Goal: Transaction & Acquisition: Obtain resource

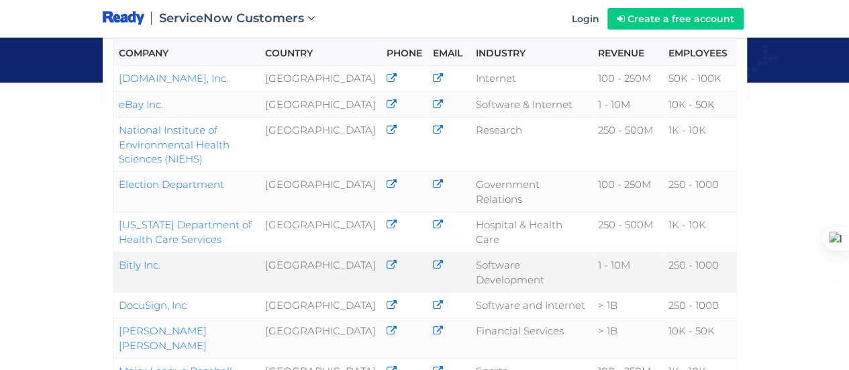
scroll to position [201, 0]
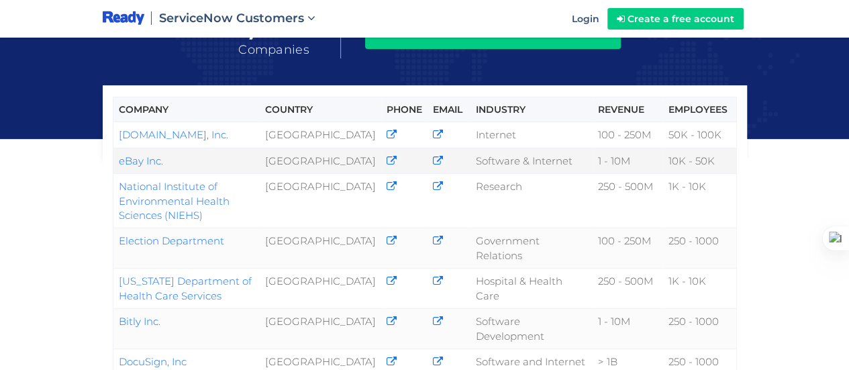
drag, startPoint x: 111, startPoint y: 122, endPoint x: 141, endPoint y: 126, distance: 29.8
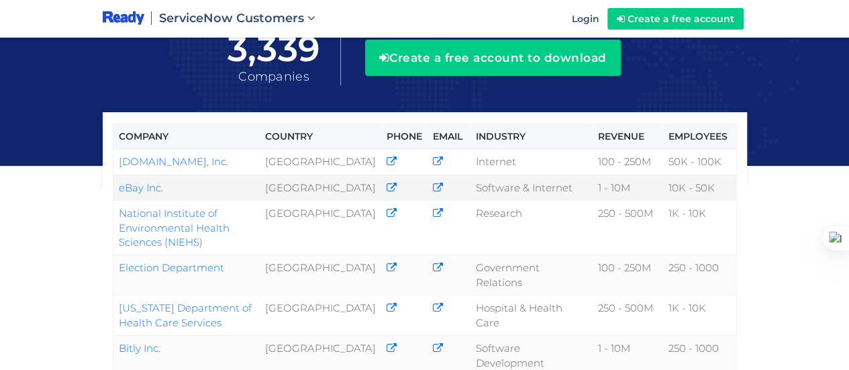
drag, startPoint x: 97, startPoint y: 119, endPoint x: 172, endPoint y: 120, distance: 75.2
click at [72, 156] on div "Company Country Phone Email Industry Revenue Employees Amazon.com, Inc. United …" at bounding box center [424, 370] width 849 height 1090
click at [106, 185] on div at bounding box center [435, 218] width 665 height 67
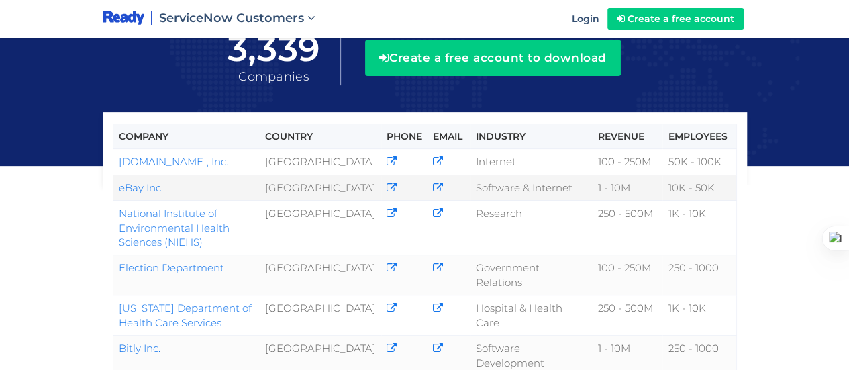
drag, startPoint x: 185, startPoint y: 120, endPoint x: 112, endPoint y: 121, distance: 72.5
click at [113, 175] on td "eBay Inc." at bounding box center [186, 188] width 147 height 26
click at [83, 140] on icon at bounding box center [82, 141] width 8 height 8
click at [28, 205] on div "Company Country Phone Email Industry Revenue Employees Amazon.com, Inc. United …" at bounding box center [424, 370] width 849 height 1090
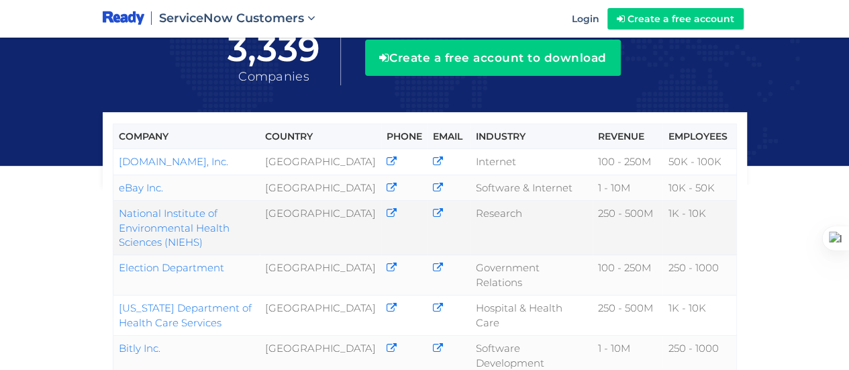
scroll to position [336, 0]
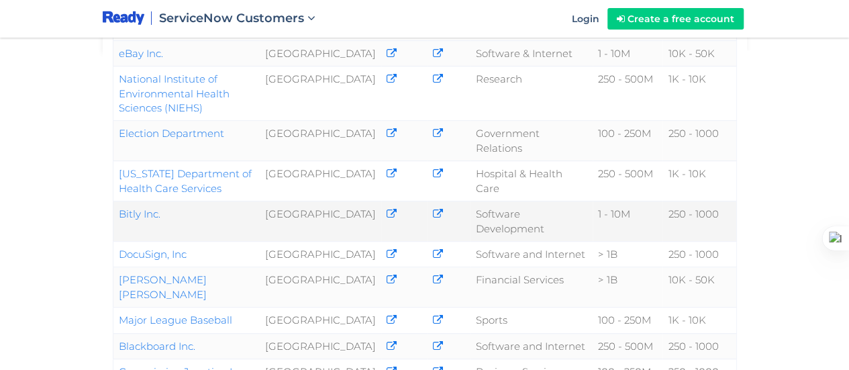
drag, startPoint x: 179, startPoint y: 140, endPoint x: 112, endPoint y: 135, distance: 66.6
click at [113, 201] on td "Bitly Inc." at bounding box center [186, 221] width 147 height 40
click at [21, 184] on div "Company Country Phone Email Industry Revenue Employees Amazon.com, Inc. United …" at bounding box center [424, 236] width 849 height 1090
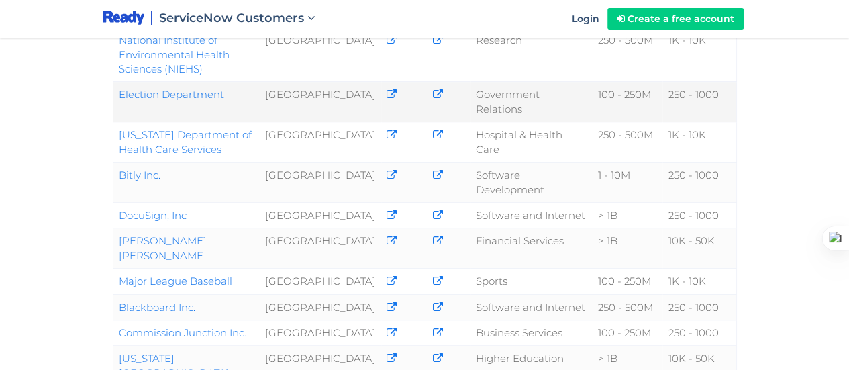
scroll to position [403, 0]
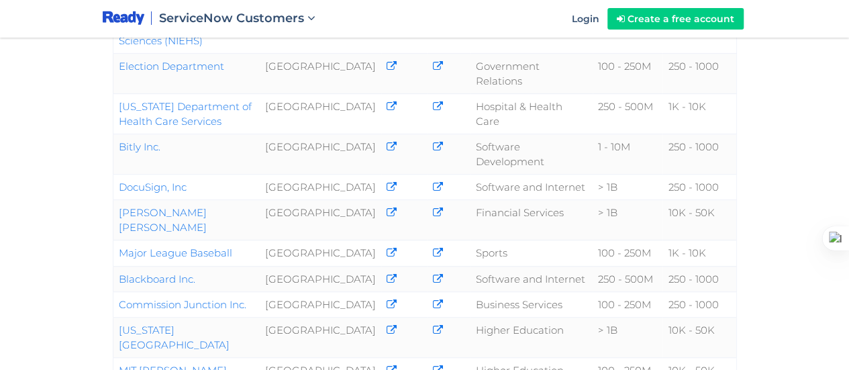
drag, startPoint x: 201, startPoint y: 173, endPoint x: 104, endPoint y: 160, distance: 98.2
click at [104, 160] on div "Company Country Phone Email Industry Revenue Employees Amazon.com, Inc. United …" at bounding box center [425, 315] width 665 height 702
click at [84, 160] on div "Company Country Phone Email Industry Revenue Employees Amazon.com, Inc. United …" at bounding box center [424, 169] width 849 height 1090
drag, startPoint x: 203, startPoint y: 164, endPoint x: 107, endPoint y: 167, distance: 96.0
click at [107, 167] on div "Company Country Phone Email Industry Revenue Employees Amazon.com, Inc. United …" at bounding box center [425, 315] width 665 height 702
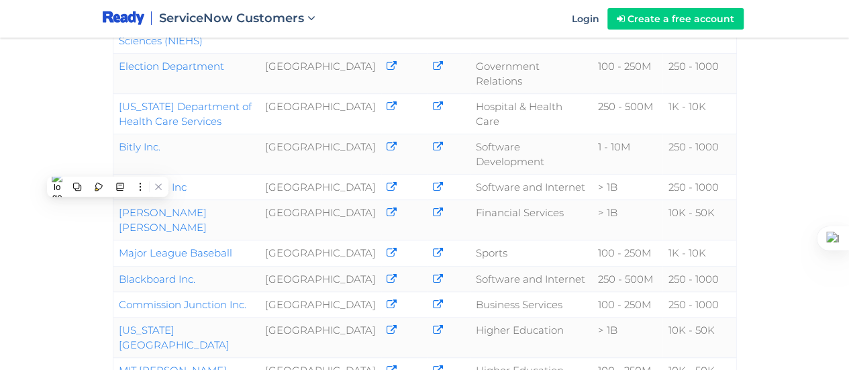
click at [87, 167] on div "Company Country Phone Email Industry Revenue Employees Amazon.com, Inc. United …" at bounding box center [424, 169] width 849 height 1090
drag, startPoint x: 203, startPoint y: 166, endPoint x: 114, endPoint y: 158, distance: 89.6
click at [114, 266] on td "Blackboard Inc." at bounding box center [186, 279] width 147 height 26
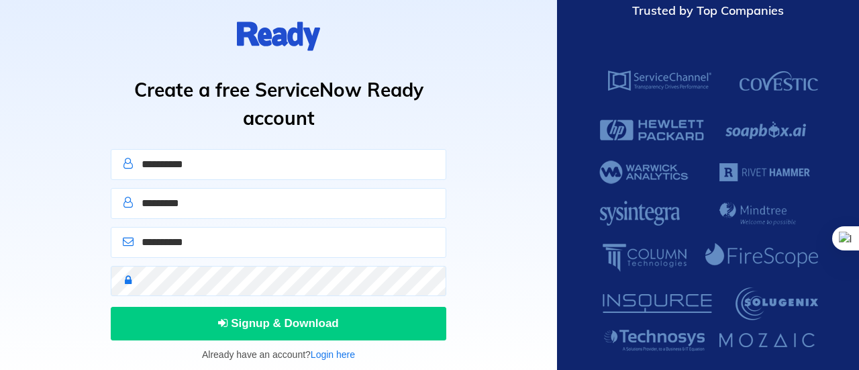
click at [260, 177] on input "text" at bounding box center [279, 164] width 336 height 31
type input "*******"
type input "********"
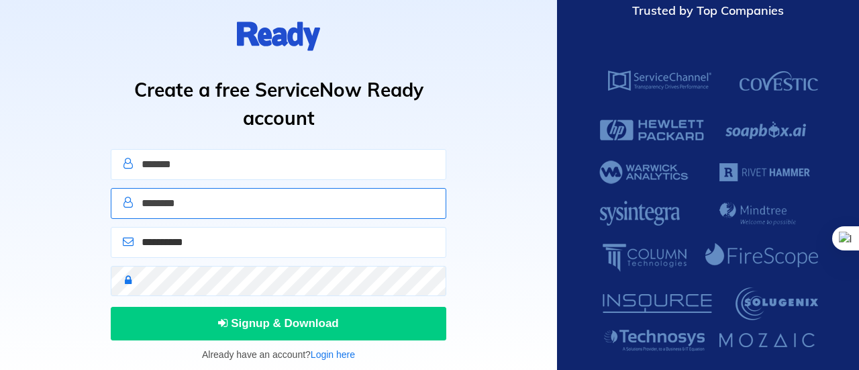
type input "**********"
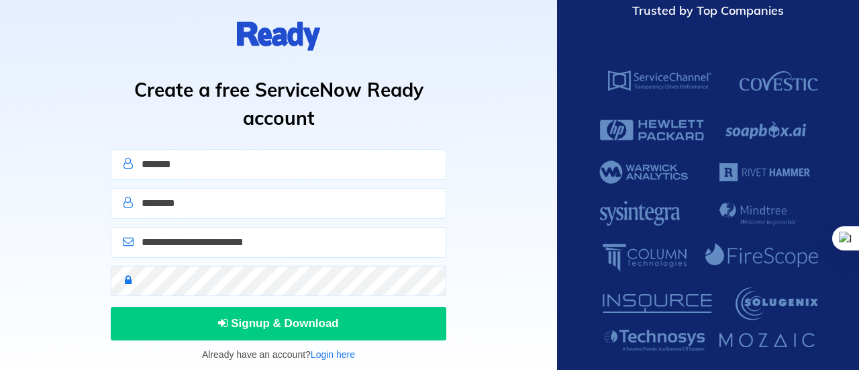
click at [126, 281] on icon at bounding box center [127, 280] width 21 height 11
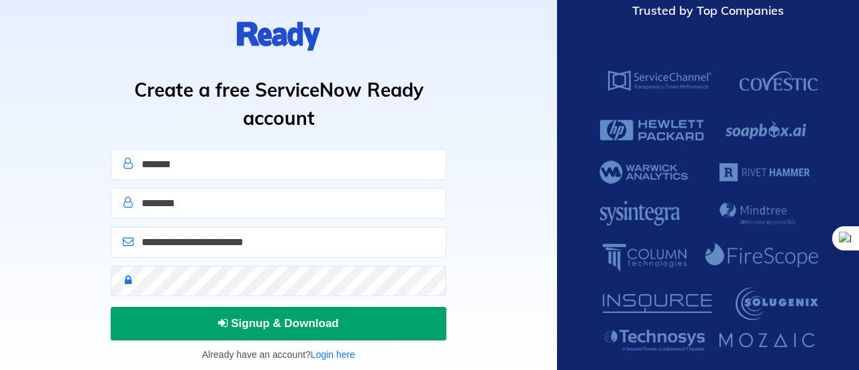
click at [248, 322] on span "Signup & Download" at bounding box center [278, 323] width 121 height 13
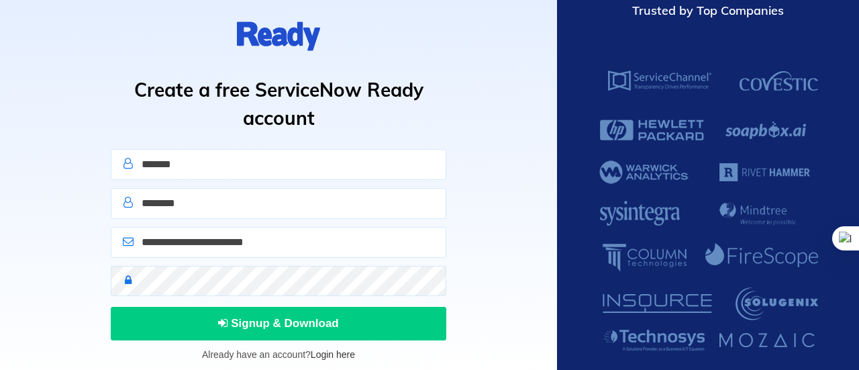
click at [340, 355] on link "Login here" at bounding box center [333, 354] width 44 height 11
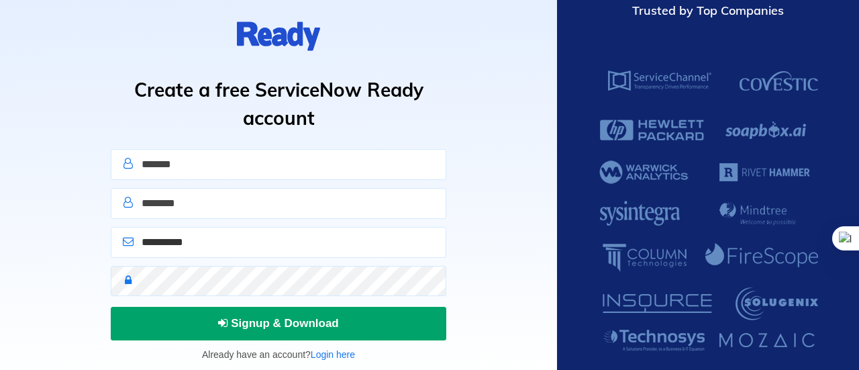
click at [226, 326] on icon "submit" at bounding box center [223, 322] width 10 height 11
click at [268, 320] on span "Signup & Download" at bounding box center [278, 323] width 121 height 13
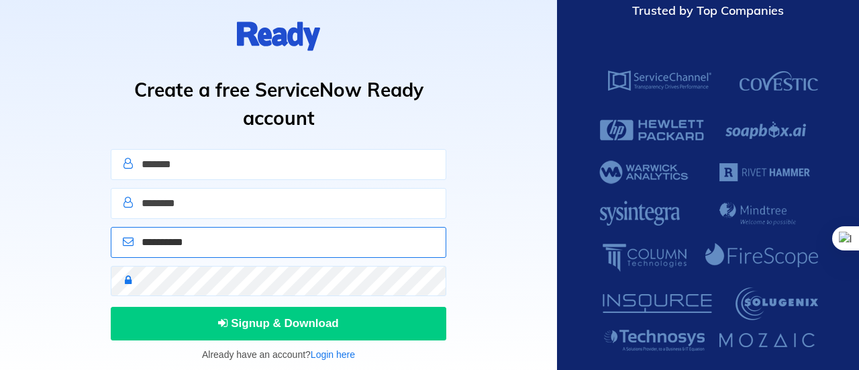
click at [204, 235] on input "email" at bounding box center [279, 242] width 336 height 31
type input "**********"
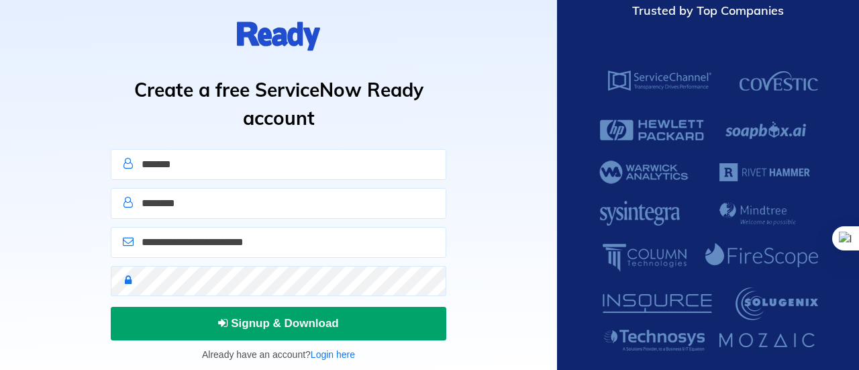
click at [277, 329] on button "Signup & Download" at bounding box center [279, 324] width 336 height 34
click at [311, 312] on button "Sign In" at bounding box center [279, 324] width 336 height 34
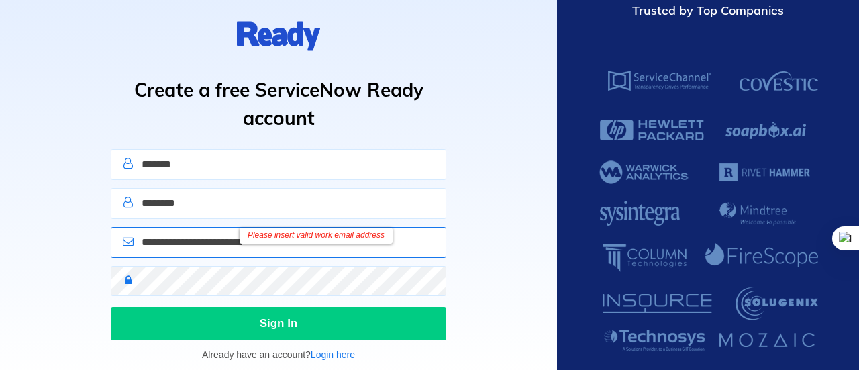
click at [179, 242] on input "**********" at bounding box center [279, 242] width 336 height 31
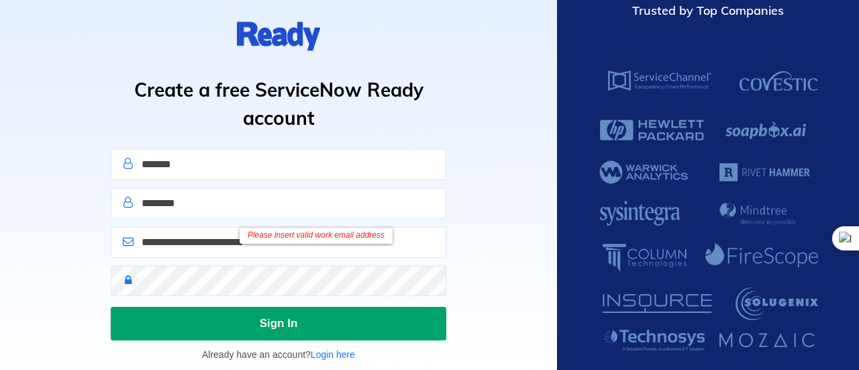
click at [305, 334] on button "Sign In" at bounding box center [279, 324] width 336 height 34
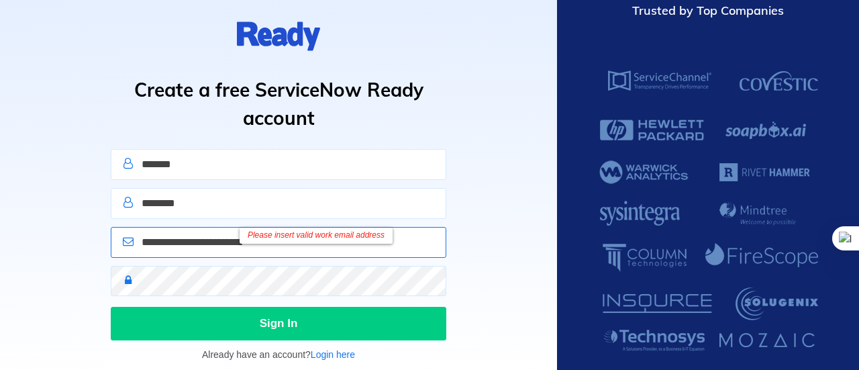
click at [187, 241] on input "**********" at bounding box center [279, 242] width 336 height 31
drag, startPoint x: 301, startPoint y: 254, endPoint x: 109, endPoint y: 249, distance: 192.7
click at [109, 249] on div "**********" at bounding box center [278, 246] width 345 height 39
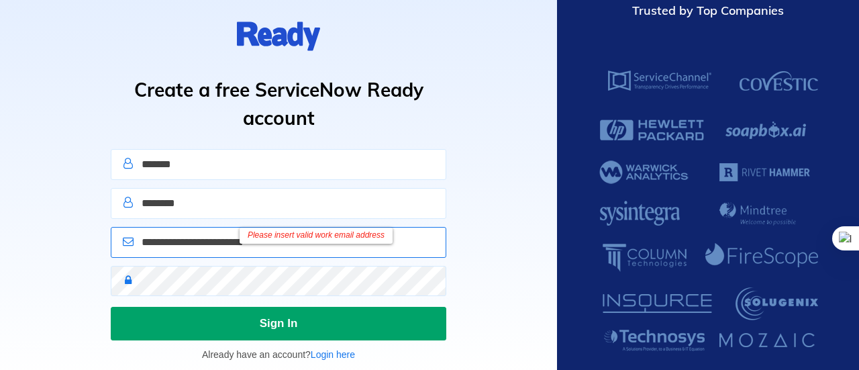
type input "**********"
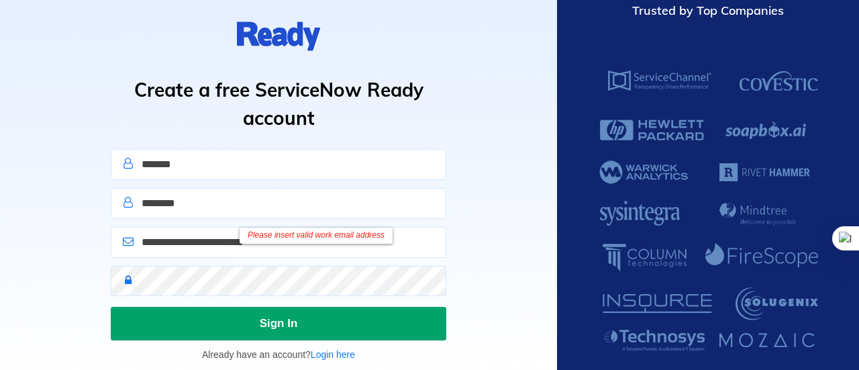
click at [211, 328] on button "Sign In" at bounding box center [279, 324] width 336 height 34
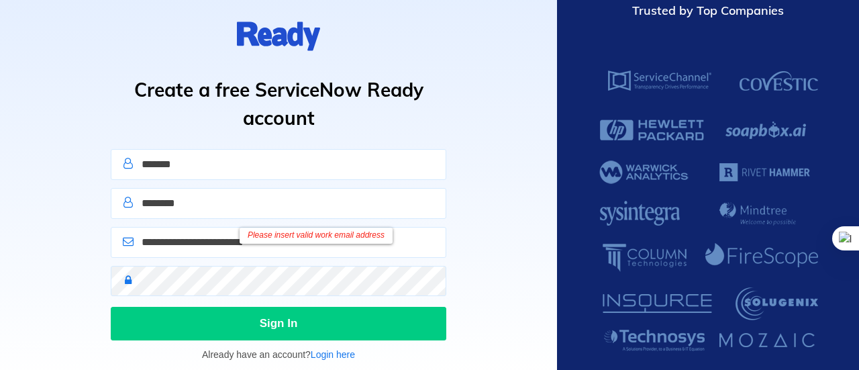
click at [352, 242] on div "Please insert valid work email address" at bounding box center [316, 236] width 153 height 16
click at [353, 234] on div "Please insert valid work email address" at bounding box center [316, 236] width 153 height 16
click at [214, 263] on div "**********" at bounding box center [278, 246] width 345 height 39
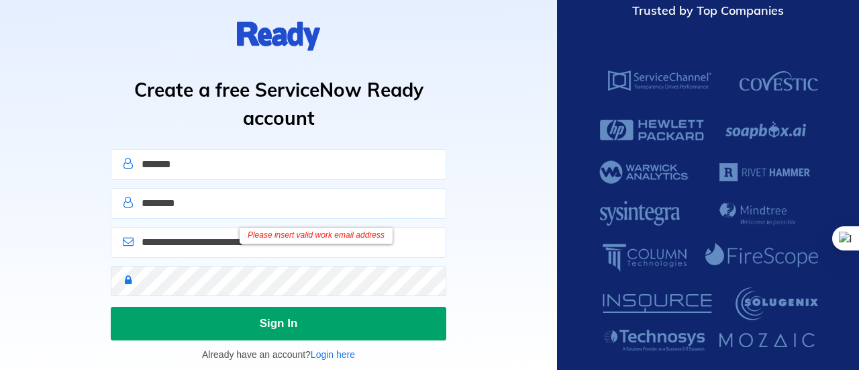
click at [387, 335] on button "Sign In" at bounding box center [279, 324] width 336 height 34
